Goal: Transaction & Acquisition: Purchase product/service

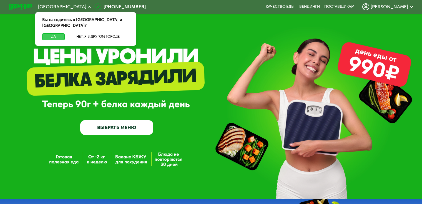
click at [54, 33] on button "Да" at bounding box center [53, 36] width 23 height 7
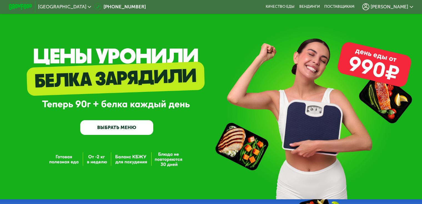
click at [75, 5] on span "[GEOGRAPHIC_DATA]" at bounding box center [62, 6] width 48 height 5
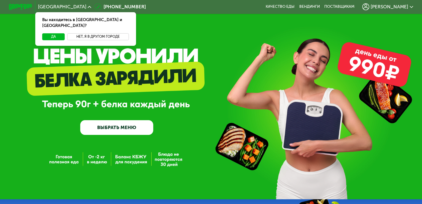
click at [81, 33] on button "Нет, я в другом городе" at bounding box center [98, 36] width 62 height 7
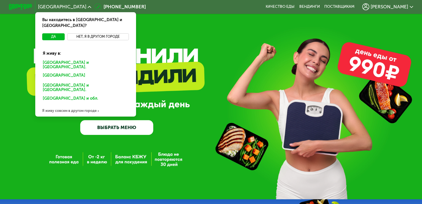
scroll to position [28, 0]
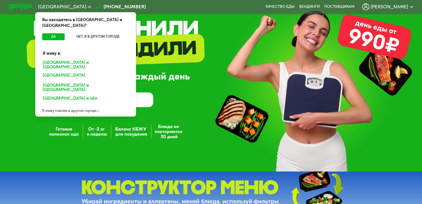
click at [73, 105] on div "Я живу совсем в другом городе" at bounding box center [85, 111] width 101 height 12
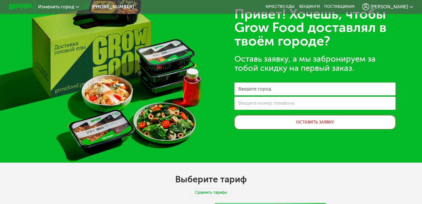
scroll to position [0, 0]
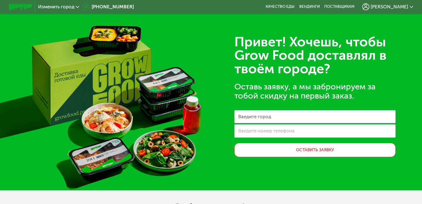
click at [68, 7] on span "Изменить город" at bounding box center [56, 6] width 36 height 5
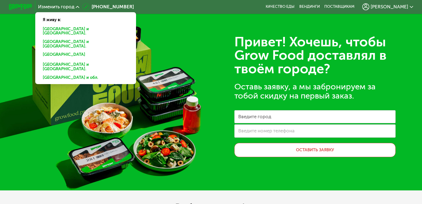
click at [22, 5] on img at bounding box center [20, 7] width 23 height 6
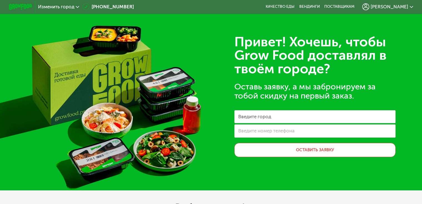
click at [24, 6] on img at bounding box center [20, 7] width 23 height 6
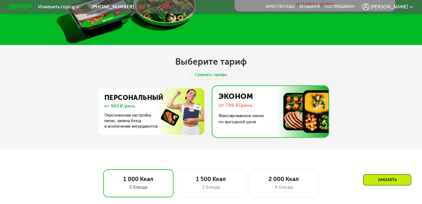
scroll to position [222, 0]
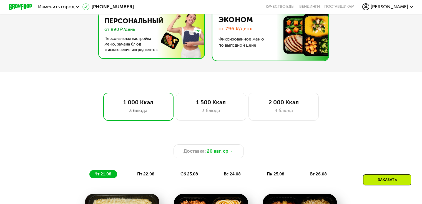
click at [179, 45] on img at bounding box center [150, 35] width 108 height 47
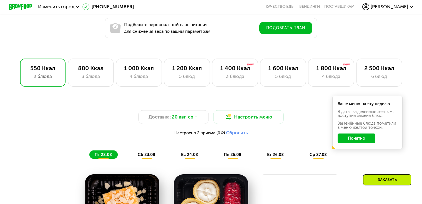
scroll to position [278, 0]
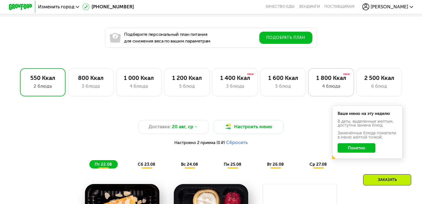
click at [340, 89] on div "4 блюда" at bounding box center [331, 86] width 33 height 7
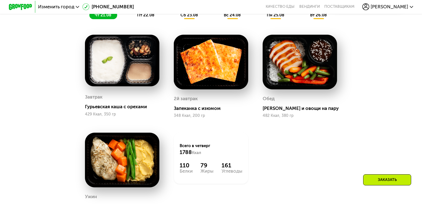
scroll to position [445, 0]
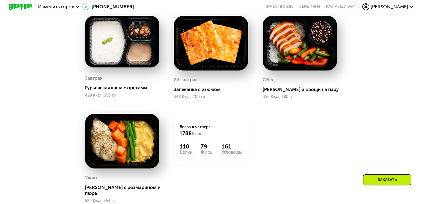
drag, startPoint x: 383, startPoint y: 122, endPoint x: 383, endPoint y: 133, distance: 11.1
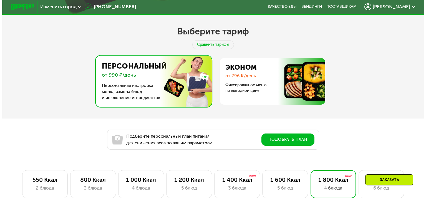
scroll to position [204, 0]
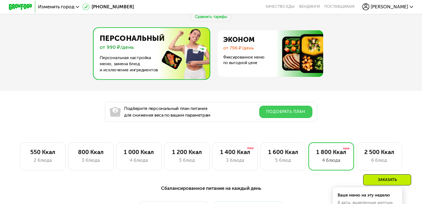
click at [272, 115] on button "Подобрать план" at bounding box center [285, 112] width 53 height 12
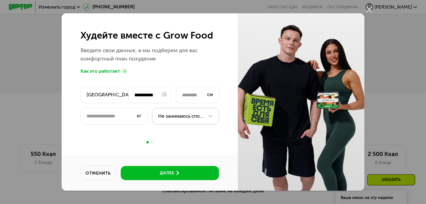
click at [173, 114] on div "Не занимаюсь спортом" at bounding box center [181, 116] width 46 height 7
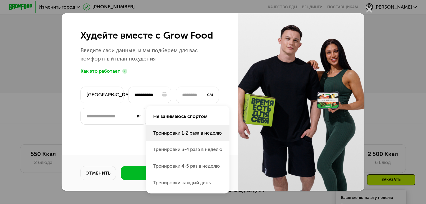
click at [186, 141] on li "Тренировки 1-2 раза в неделю" at bounding box center [187, 149] width 83 height 17
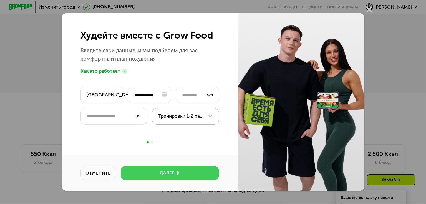
click at [166, 173] on div "далее" at bounding box center [167, 173] width 14 height 6
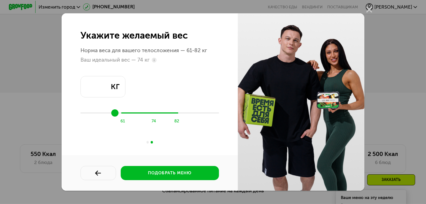
type input "**"
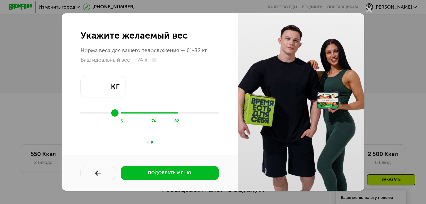
type input "**"
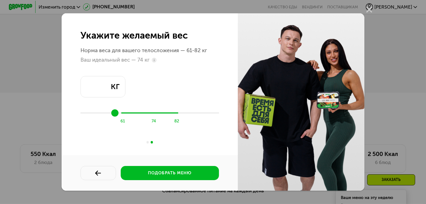
type input "**"
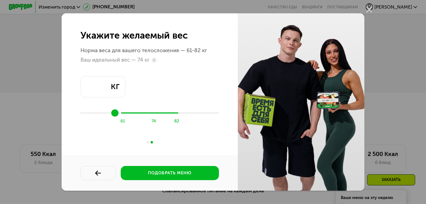
type input "**"
drag, startPoint x: 164, startPoint y: 113, endPoint x: 176, endPoint y: 113, distance: 12.0
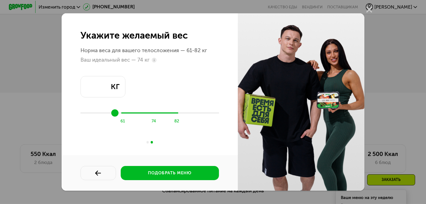
type input "**"
click at [176, 113] on input "range" at bounding box center [150, 113] width 139 height 9
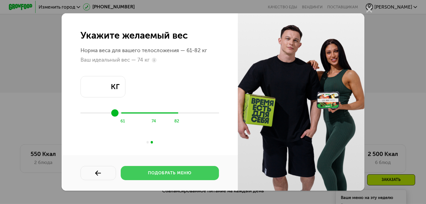
click at [168, 173] on div "подобрать меню" at bounding box center [170, 173] width 44 height 6
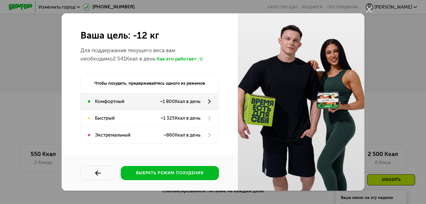
click at [208, 99] on div "Комфортный ~ 1 800 Ккал в день" at bounding box center [150, 101] width 138 height 17
